Goal: Task Accomplishment & Management: Manage account settings

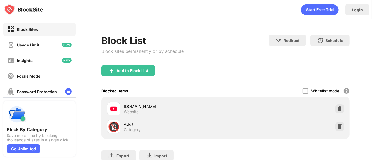
click at [152, 107] on div "youtube.com" at bounding box center [175, 106] width 102 height 6
click at [338, 131] on div "🔞 Adult Category" at bounding box center [225, 127] width 241 height 18
click at [337, 124] on img at bounding box center [340, 127] width 6 height 6
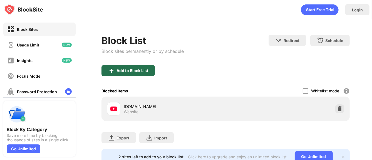
click at [121, 74] on div "Add to Block List" at bounding box center [128, 70] width 53 height 11
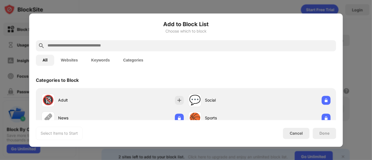
click at [140, 46] on input "text" at bounding box center [190, 45] width 287 height 7
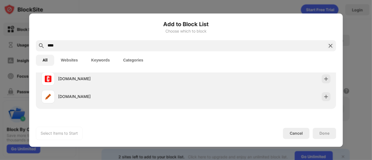
scroll to position [62, 0]
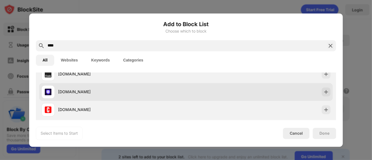
type input "****"
click at [102, 95] on div "crazygames.com" at bounding box center [113, 91] width 145 height 13
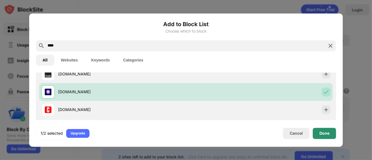
click at [324, 131] on div "Done" at bounding box center [325, 133] width 10 height 4
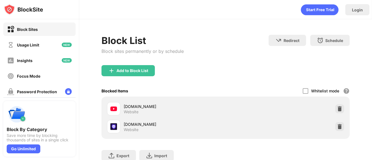
click at [146, 67] on div "Add to Block List" at bounding box center [128, 70] width 53 height 11
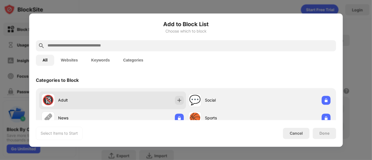
click at [88, 96] on div "🔞 Adult" at bounding box center [76, 99] width 71 height 13
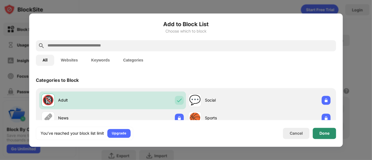
click at [322, 135] on div "Done" at bounding box center [325, 133] width 10 height 4
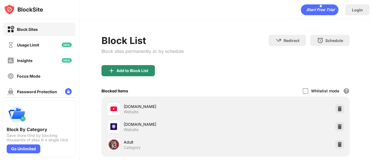
click at [151, 67] on div "Add to Block List" at bounding box center [128, 70] width 53 height 11
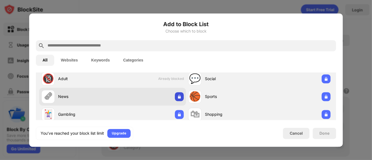
scroll to position [31, 0]
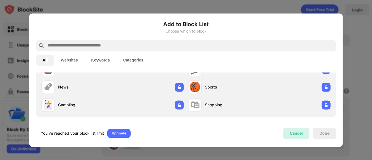
click at [301, 131] on div "Cancel" at bounding box center [296, 133] width 13 height 5
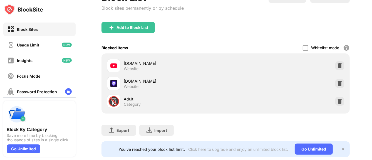
scroll to position [29, 0]
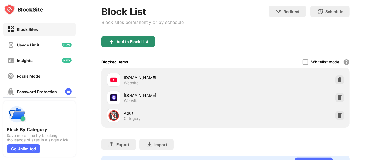
click at [124, 40] on div "Add to Block List" at bounding box center [133, 42] width 32 height 4
